Goal: Information Seeking & Learning: Learn about a topic

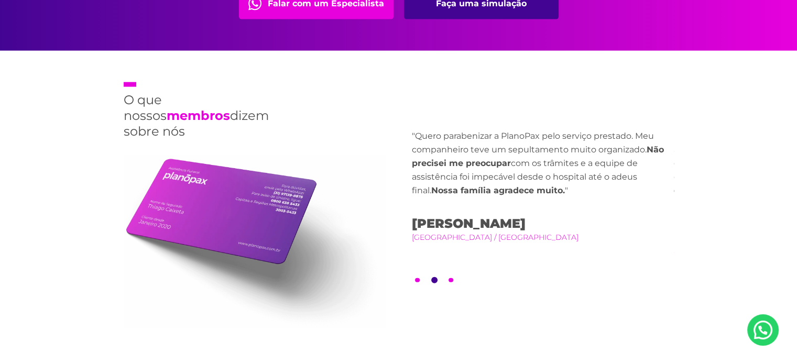
scroll to position [2305, 0]
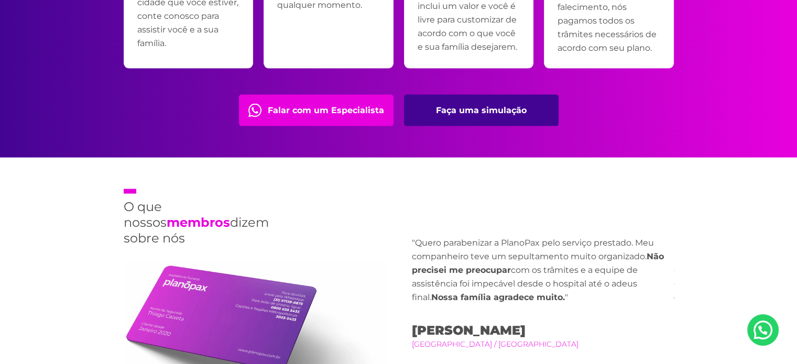
click at [318, 106] on link "Falar com um Especialista" at bounding box center [316, 110] width 155 height 31
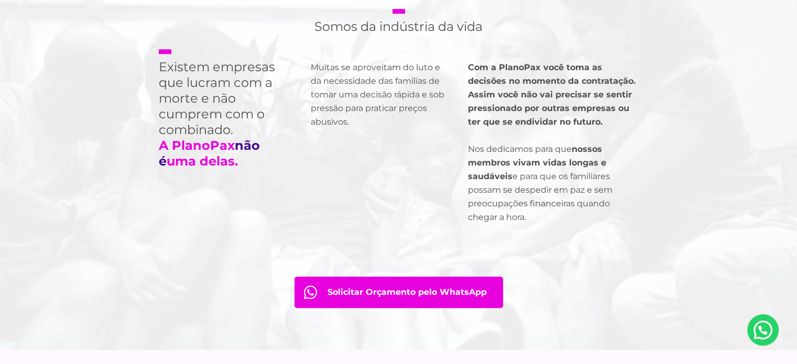
scroll to position [786, 0]
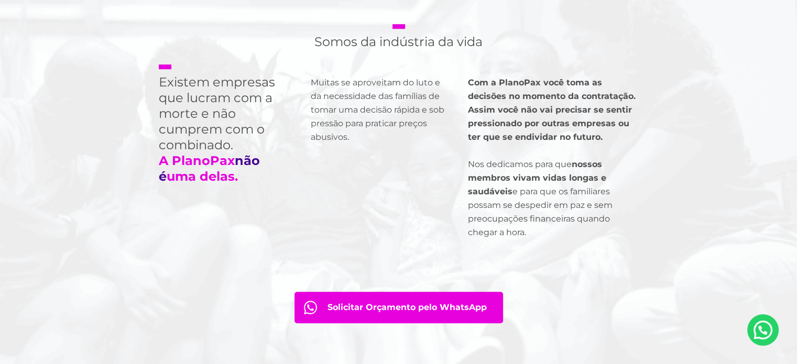
click at [596, 92] on strong "Com a PlanoPax você toma as decisões no momento da contratação. Assim você não …" at bounding box center [552, 110] width 168 height 64
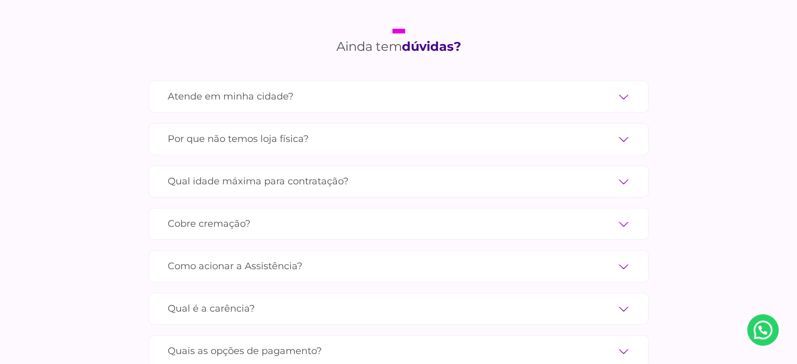
scroll to position [3510, 0]
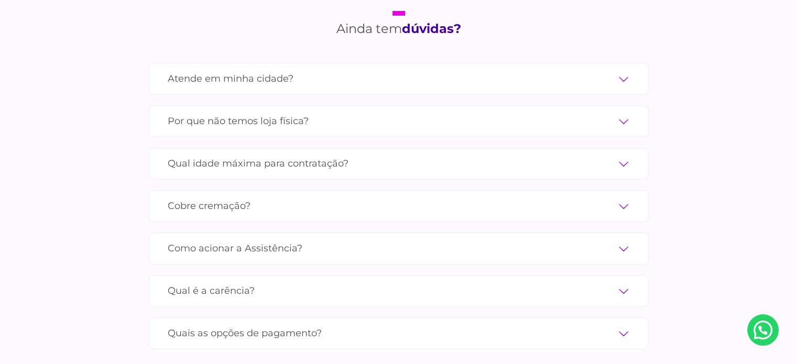
click at [330, 70] on label "Atende em minha cidade?" at bounding box center [399, 79] width 462 height 18
click at [0, 0] on input "Atende em minha cidade?" at bounding box center [0, 0] width 0 height 0
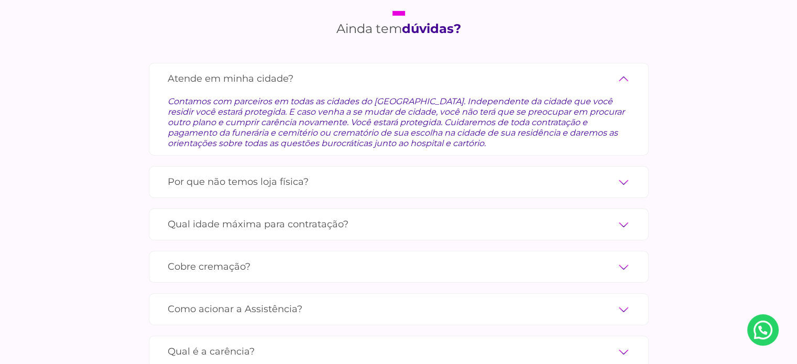
click at [325, 70] on label "Atende em minha cidade?" at bounding box center [399, 79] width 462 height 18
click at [0, 0] on input "Atende em minha cidade?" at bounding box center [0, 0] width 0 height 0
click at [219, 70] on label "Atende em minha cidade?" at bounding box center [399, 79] width 462 height 18
click at [0, 0] on input "Atende em minha cidade?" at bounding box center [0, 0] width 0 height 0
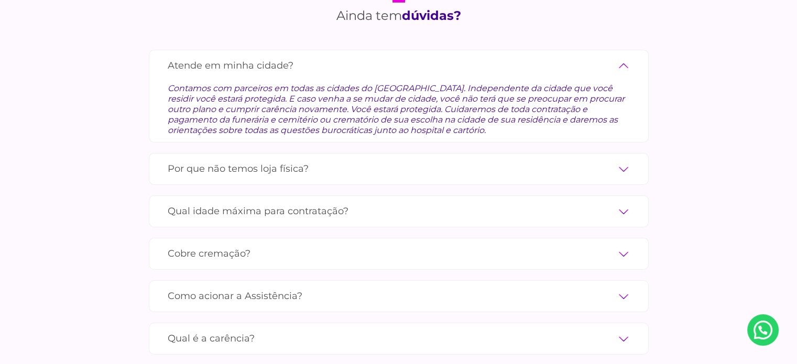
scroll to position [3563, 0]
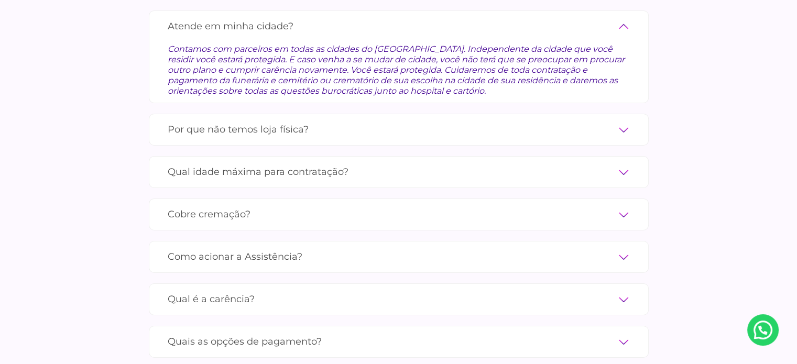
click at [309, 121] on label "Por que não temos loja física?" at bounding box center [399, 130] width 462 height 18
click at [0, 0] on input "Por que não temos loja física?" at bounding box center [0, 0] width 0 height 0
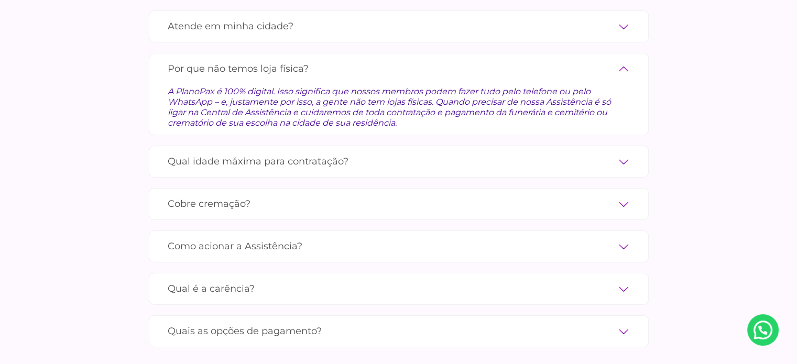
click at [318, 152] on label "Qual idade máxima para contratação?" at bounding box center [399, 161] width 462 height 18
click at [0, 0] on input "Qual idade máxima para contratação?" at bounding box center [0, 0] width 0 height 0
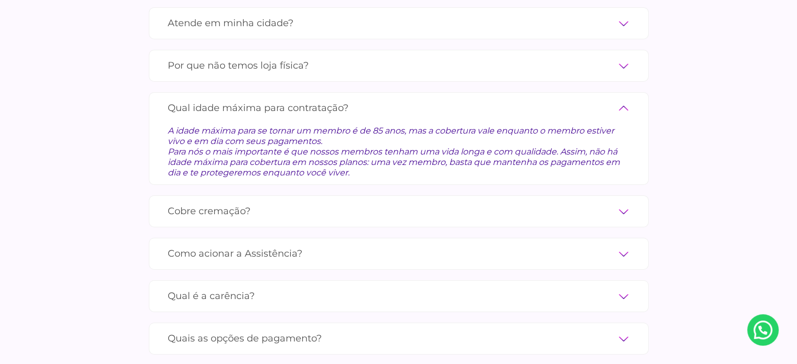
scroll to position [3615, 0]
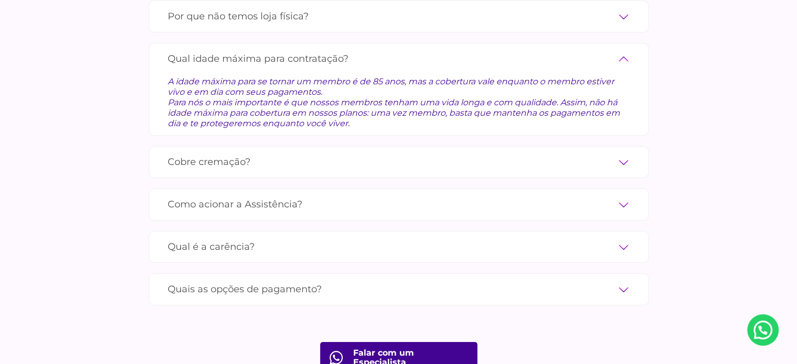
click at [249, 238] on label "Qual é a carência?" at bounding box center [399, 247] width 462 height 18
click at [0, 0] on input "Qual é a carência?" at bounding box center [0, 0] width 0 height 0
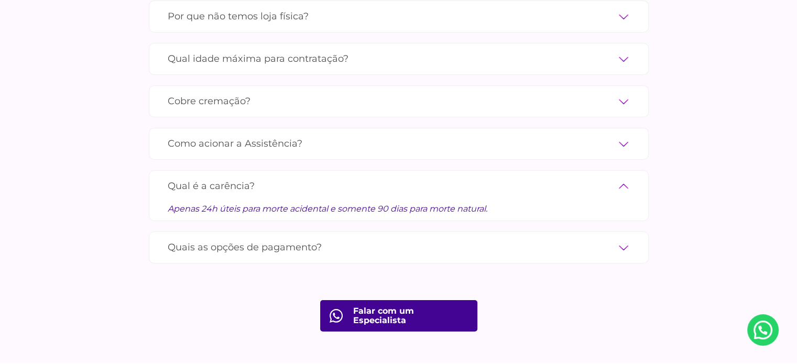
click at [276, 238] on label "Quais as opções de pagamento?" at bounding box center [399, 247] width 462 height 18
click at [0, 0] on input "Quais as opções de pagamento?" at bounding box center [0, 0] width 0 height 0
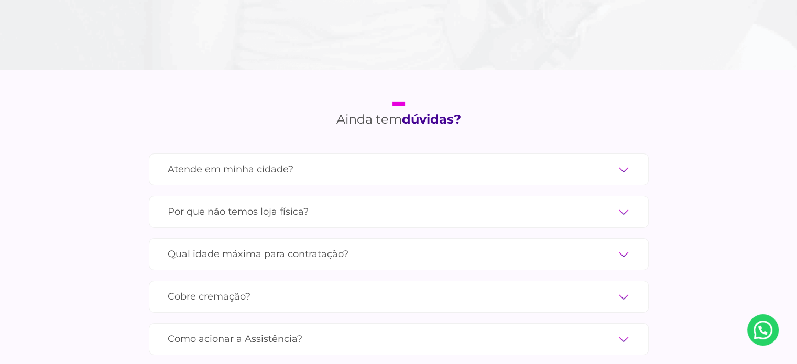
scroll to position [3331, 0]
